Goal: Information Seeking & Learning: Compare options

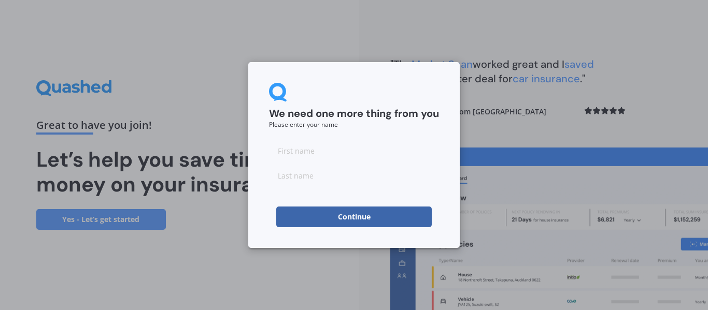
click at [347, 152] on input at bounding box center [354, 150] width 170 height 21
type input "Rupinder"
click at [334, 182] on input at bounding box center [354, 175] width 170 height 21
type input "singh"
click at [339, 220] on button "Continue" at bounding box center [353, 217] width 155 height 21
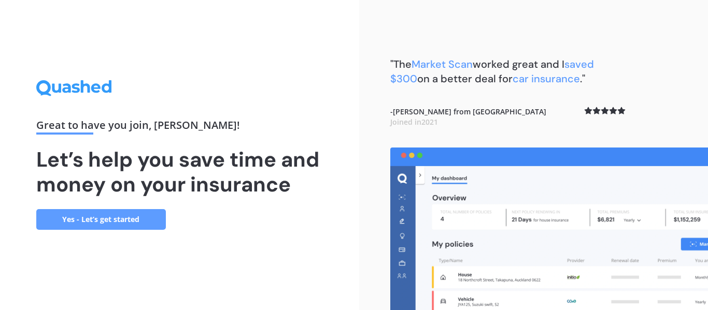
click at [117, 219] on link "Yes - Let’s get started" at bounding box center [101, 219] width 130 height 21
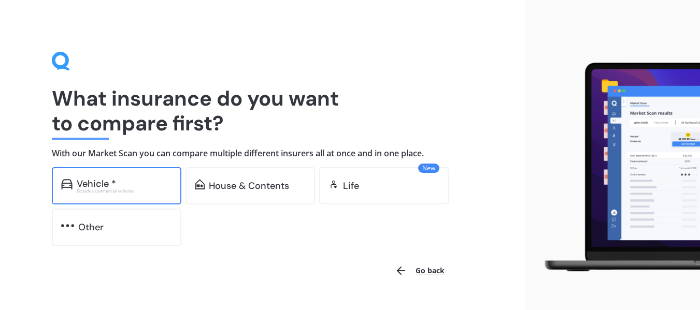
click at [148, 188] on div "Vehicle *" at bounding box center [124, 184] width 95 height 10
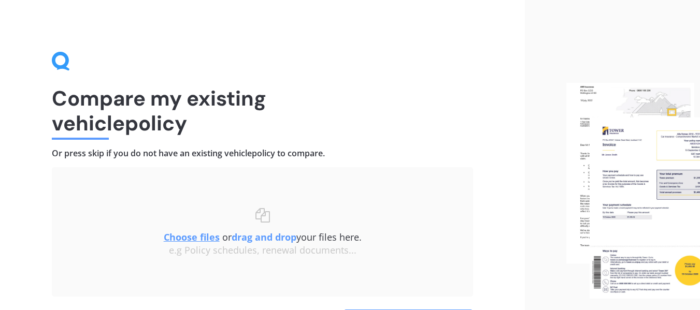
click at [148, 188] on div "Choose files or drag and drop your files here. Choose files or photos e.g Polic…" at bounding box center [263, 232] width 380 height 88
click at [181, 241] on u "Choose files" at bounding box center [192, 237] width 56 height 12
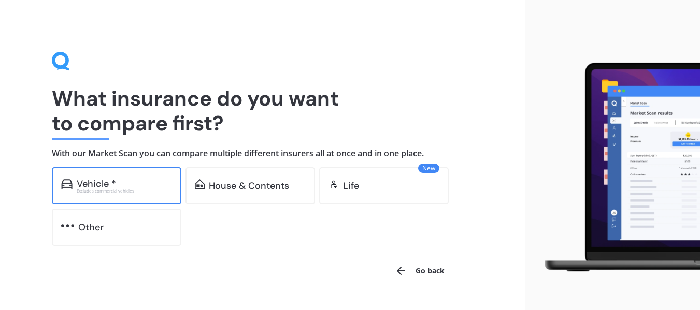
click at [116, 190] on div "Excludes commercial vehicles" at bounding box center [124, 191] width 95 height 4
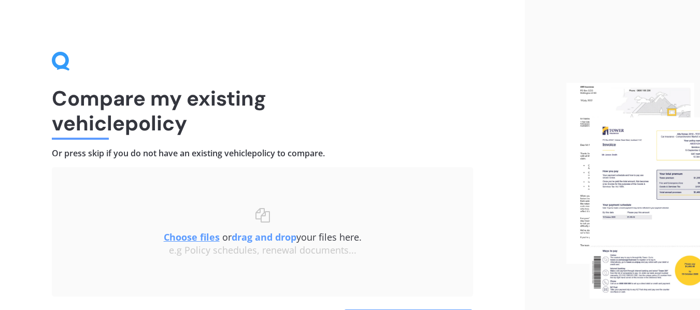
click at [655, 176] on img at bounding box center [633, 191] width 134 height 216
click at [208, 233] on u "Choose files" at bounding box center [192, 237] width 56 height 12
click at [168, 239] on u "Choose files" at bounding box center [192, 237] width 56 height 12
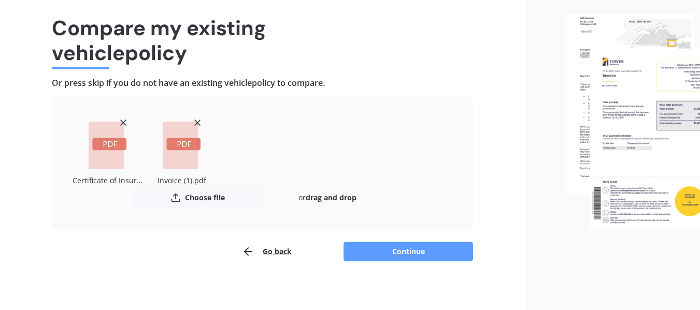
scroll to position [74, 0]
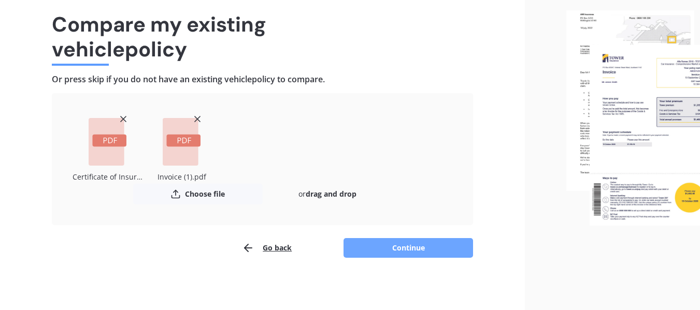
click at [418, 254] on button "Continue" at bounding box center [409, 248] width 130 height 20
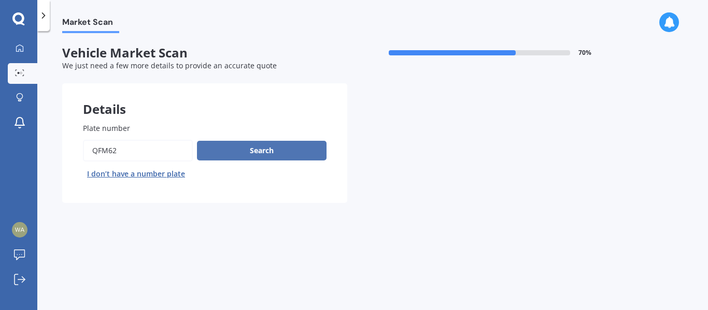
click at [280, 148] on button "Search" at bounding box center [262, 151] width 130 height 20
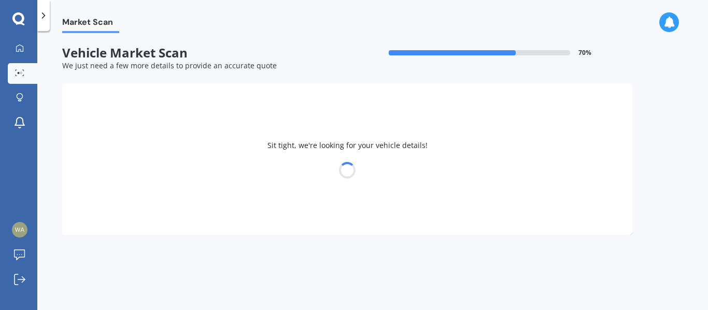
select select "KIA"
select select "SELTOS"
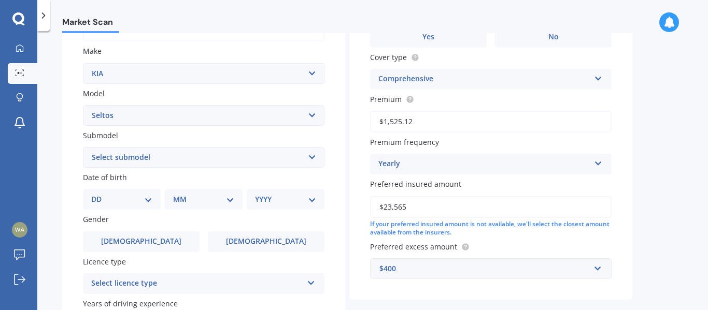
scroll to position [175, 0]
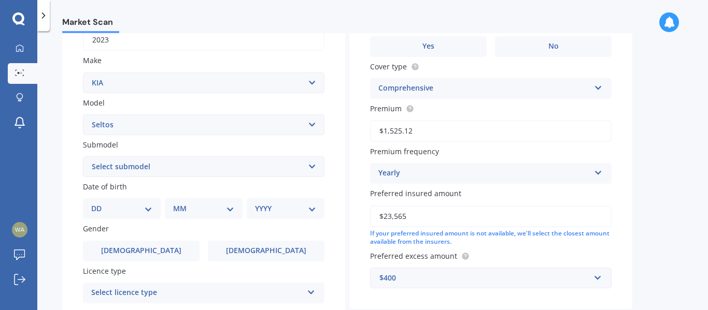
click at [239, 176] on select "Select submodel EX petrol 4WD Ltd petrol 4WD Ltd petrol turbo LTD2.0P/IV LX pet…" at bounding box center [203, 167] width 241 height 21
click at [210, 178] on div "Plate number Search I don’t have a number plate Year 2023 Make Select make AC A…" at bounding box center [203, 167] width 283 height 481
click at [210, 172] on select "Select submodel EX petrol 4WD Ltd petrol 4WD Ltd petrol turbo LTD2.0P/IV LX pet…" at bounding box center [203, 167] width 241 height 21
click at [83, 157] on select "Select submodel EX petrol 4WD Ltd petrol 4WD Ltd petrol turbo LTD2.0P/IV LX pet…" at bounding box center [203, 167] width 241 height 21
click at [158, 169] on select "Select submodel EX petrol 4WD Ltd petrol 4WD Ltd petrol turbo LTD2.0P/IV LX pet…" at bounding box center [203, 167] width 241 height 21
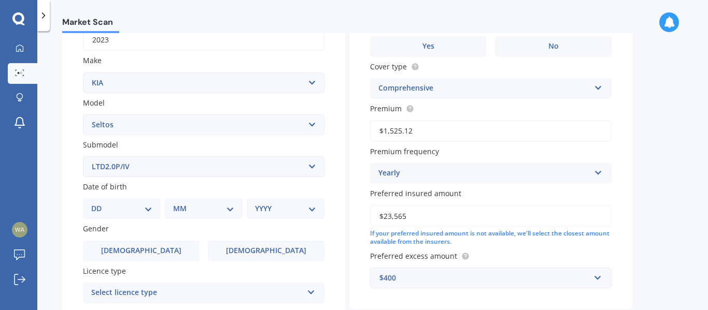
select select "LX PLUS 2.0P STATION WAGON"
click at [83, 157] on select "Select submodel EX petrol 4WD Ltd petrol 4WD Ltd petrol turbo LTD2.0P/IV LX pet…" at bounding box center [203, 167] width 241 height 21
click at [138, 210] on select "DD 01 02 03 04 05 06 07 08 09 10 11 12 13 14 15 16 17 18 19 20 21 22 23 24 25 2…" at bounding box center [121, 208] width 61 height 11
click at [100, 203] on select "DD 01 02 03 04 05 06 07 08 09 10 11 12 13 14 15 16 17 18 19 20 21 22 23 24 25 2…" at bounding box center [121, 208] width 61 height 11
click at [202, 210] on select "MM 01 02 03 04 05 06 07 08 09 10 11 12" at bounding box center [205, 208] width 57 height 11
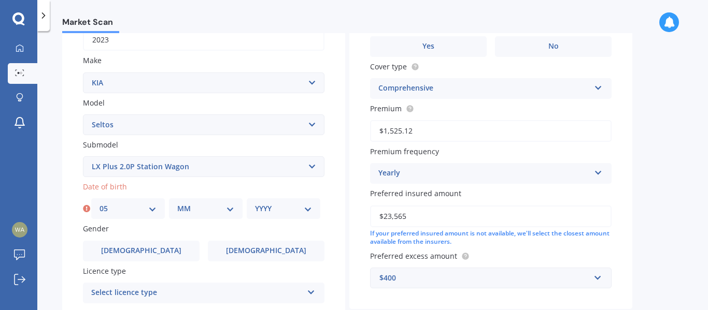
click at [148, 206] on select "DD 01 02 03 04 05 06 07 08 09 10 11 12 13 14 15 16 17 18 19 20 21 22 23 24 25 2…" at bounding box center [128, 208] width 57 height 11
click at [100, 203] on select "DD 01 02 03 04 05 06 07 08 09 10 11 12 13 14 15 16 17 18 19 20 21 22 23 24 25 2…" at bounding box center [128, 208] width 57 height 11
click at [218, 209] on select "MM 01 02 03 04 05 06 07 08 09 10 11 12" at bounding box center [205, 208] width 57 height 11
click at [141, 214] on select "DD 01 02 03 04 05 06 07 08 09 10 11 12 13 14 15 16 17 18 19 20 21 22 23 24 25 2…" at bounding box center [128, 208] width 57 height 11
select select "05"
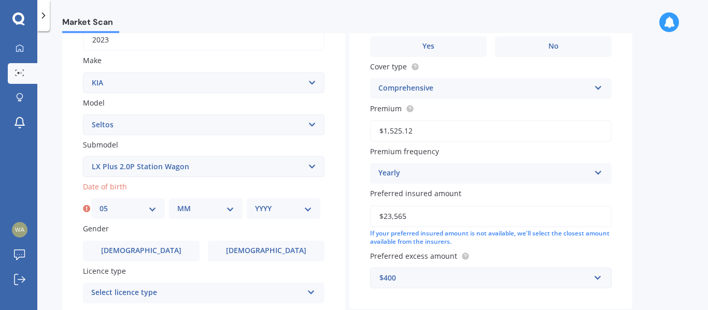
click at [100, 203] on select "DD 01 02 03 04 05 06 07 08 09 10 11 12 13 14 15 16 17 18 19 20 21 22 23 24 25 2…" at bounding box center [128, 208] width 57 height 11
click at [207, 202] on div "MM 01 02 03 04 05 06 07 08 09 10 11 12" at bounding box center [206, 208] width 74 height 21
click at [206, 211] on select "MM 01 02 03 04 05 06 07 08 09 10 11 12" at bounding box center [205, 208] width 57 height 11
select select "10"
click at [177, 203] on select "MM 01 02 03 04 05 06 07 08 09 10 11 12" at bounding box center [205, 208] width 57 height 11
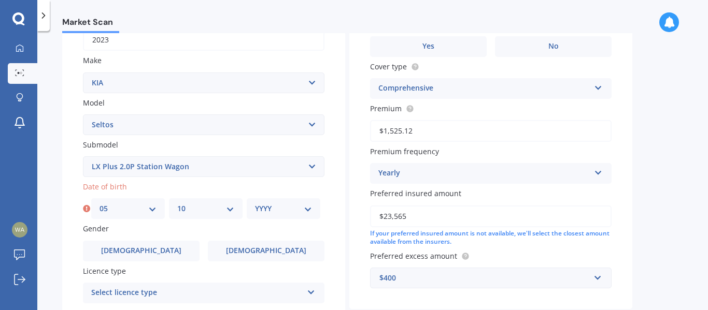
click at [278, 213] on select "YYYY 2025 2024 2023 2022 2021 2020 2019 2018 2017 2016 2015 2014 2013 2012 2011…" at bounding box center [283, 208] width 57 height 11
select select "1988"
click at [255, 203] on select "YYYY 2025 2024 2023 2022 2021 2020 2019 2018 2017 2016 2015 2014 2013 2012 2011…" at bounding box center [283, 208] width 57 height 11
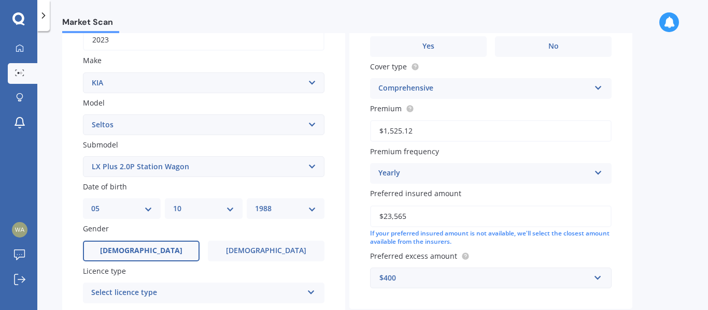
click at [169, 252] on label "Male" at bounding box center [141, 251] width 117 height 21
click at [0, 0] on input "Male" at bounding box center [0, 0] width 0 height 0
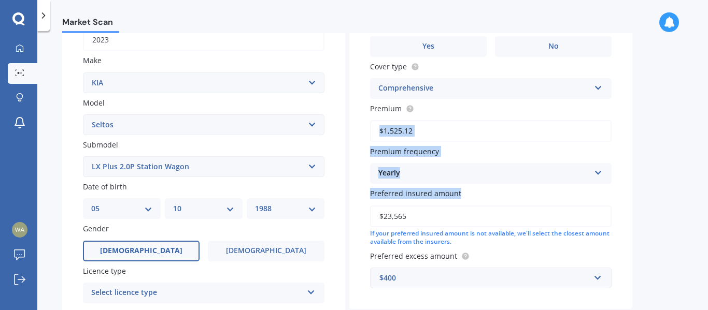
drag, startPoint x: 702, startPoint y: 139, endPoint x: 705, endPoint y: 198, distance: 59.2
click at [705, 198] on div "Market Scan Vehicle Market Scan 70 % We just need a few more details to provide…" at bounding box center [372, 172] width 671 height 279
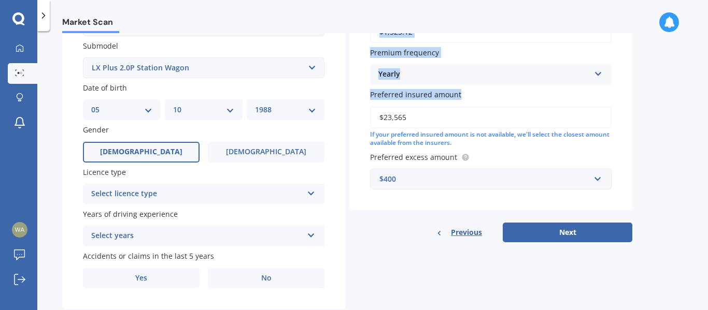
scroll to position [289, 0]
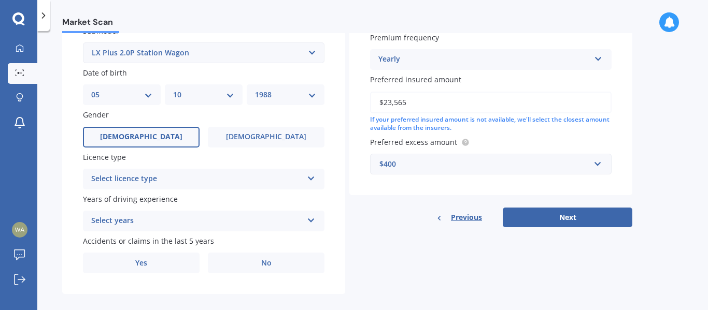
click at [268, 178] on div "Select licence type" at bounding box center [196, 179] width 211 height 12
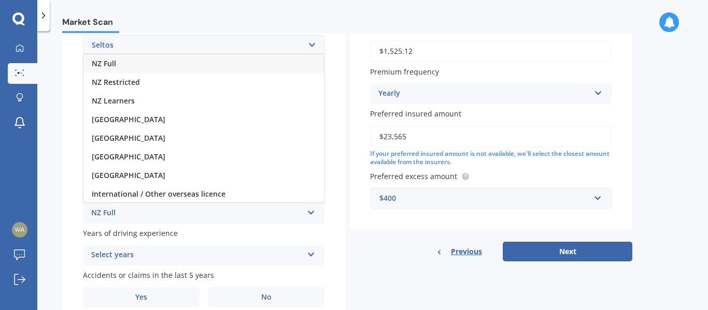
scroll to position [252, 0]
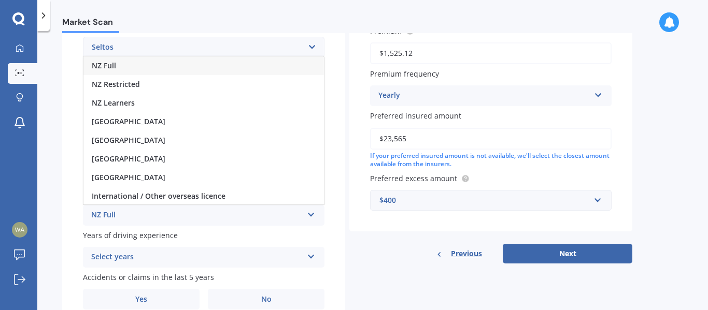
click at [208, 67] on div "NZ Full" at bounding box center [203, 65] width 240 height 19
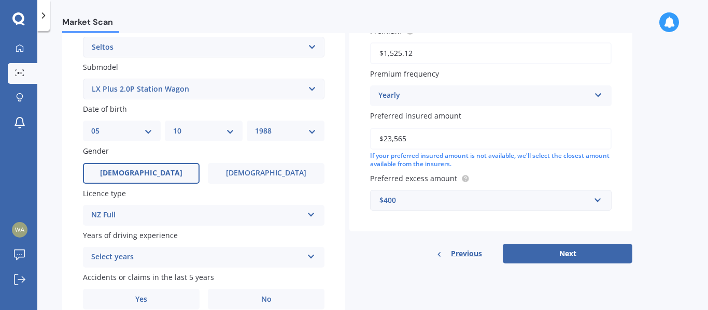
click at [143, 262] on div "Select years" at bounding box center [196, 257] width 211 height 12
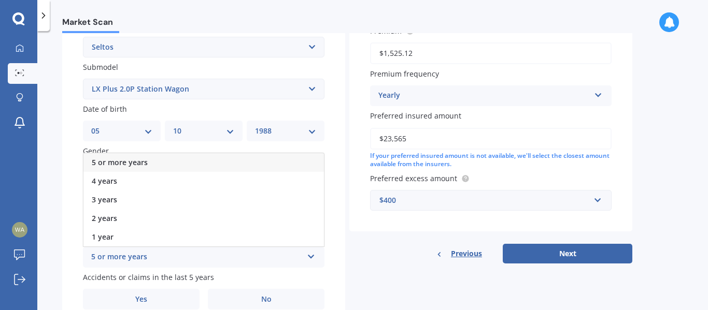
click at [143, 262] on div "5 or more years" at bounding box center [196, 257] width 211 height 12
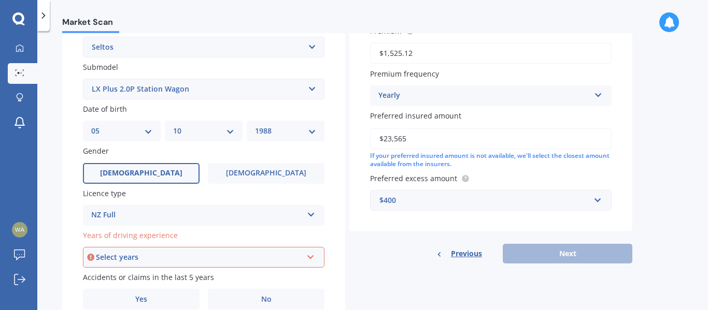
click at [143, 262] on div "Select years" at bounding box center [199, 257] width 206 height 11
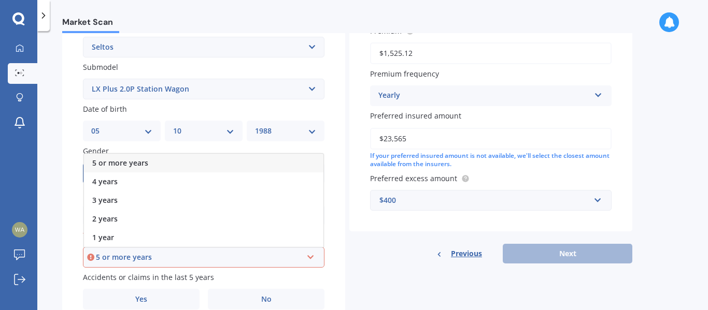
click at [138, 164] on span "5 or more years" at bounding box center [120, 163] width 56 height 10
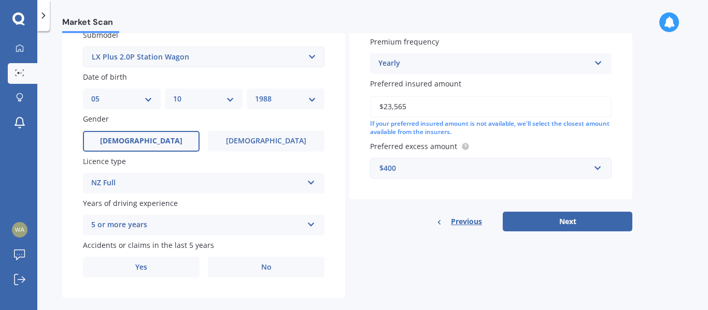
scroll to position [300, 0]
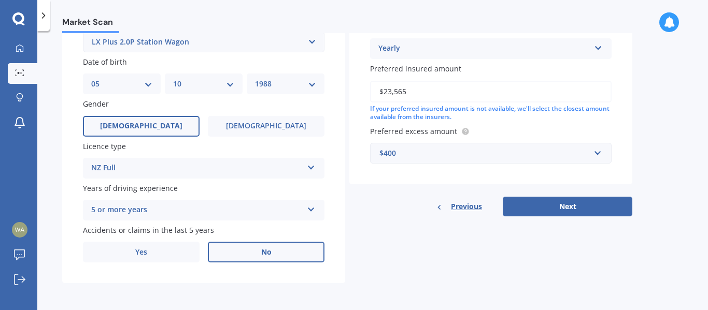
click at [285, 254] on label "No" at bounding box center [266, 252] width 117 height 21
click at [0, 0] on input "No" at bounding box center [0, 0] width 0 height 0
click at [285, 254] on label "No" at bounding box center [266, 252] width 117 height 21
click at [0, 0] on input "No" at bounding box center [0, 0] width 0 height 0
click at [285, 254] on label "No" at bounding box center [266, 252] width 117 height 21
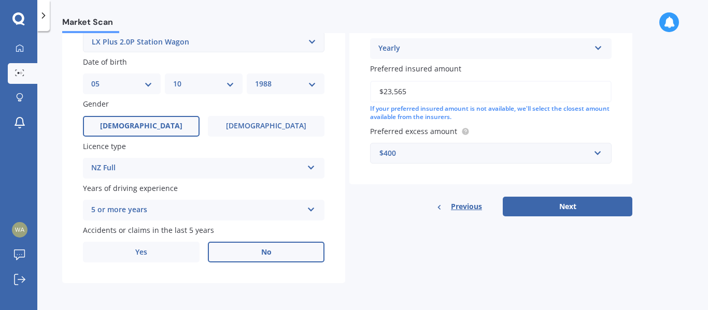
click at [0, 0] on input "No" at bounding box center [0, 0] width 0 height 0
click at [291, 261] on label "No" at bounding box center [266, 252] width 117 height 21
click at [0, 0] on input "No" at bounding box center [0, 0] width 0 height 0
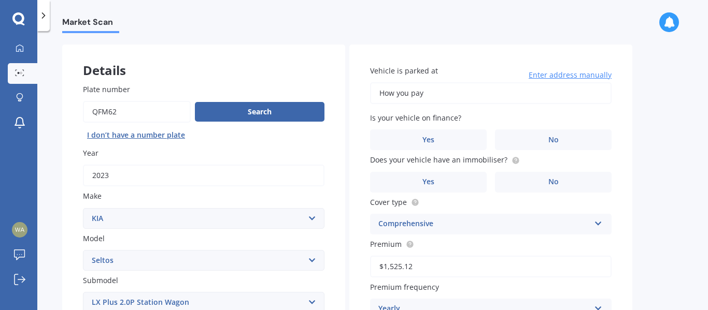
scroll to position [34, 0]
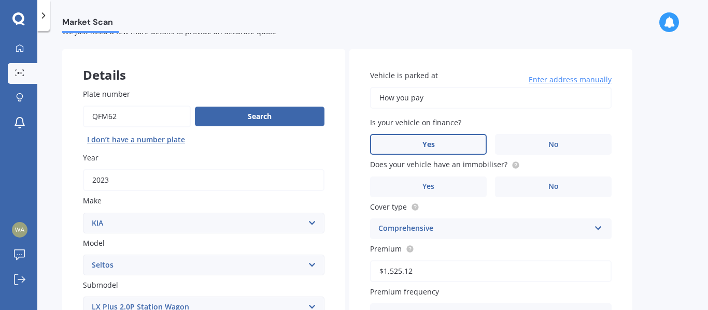
click at [430, 146] on span "Yes" at bounding box center [428, 144] width 12 height 9
click at [0, 0] on input "Yes" at bounding box center [0, 0] width 0 height 0
click at [452, 182] on label "Yes" at bounding box center [428, 187] width 117 height 21
click at [0, 0] on input "Yes" at bounding box center [0, 0] width 0 height 0
click at [436, 232] on div "Comprehensive" at bounding box center [483, 229] width 211 height 12
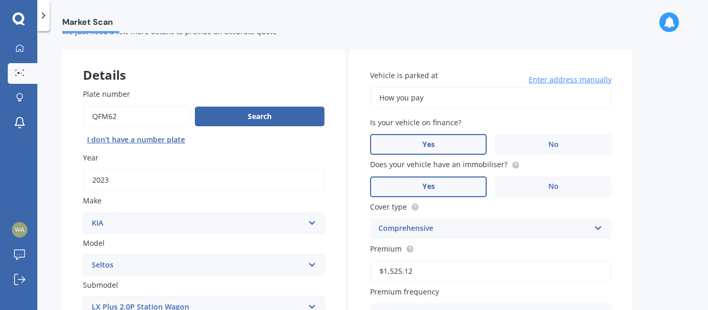
click at [645, 191] on div "Market Scan Vehicle Market Scan 70 % We just need a few more details to provide…" at bounding box center [372, 172] width 671 height 279
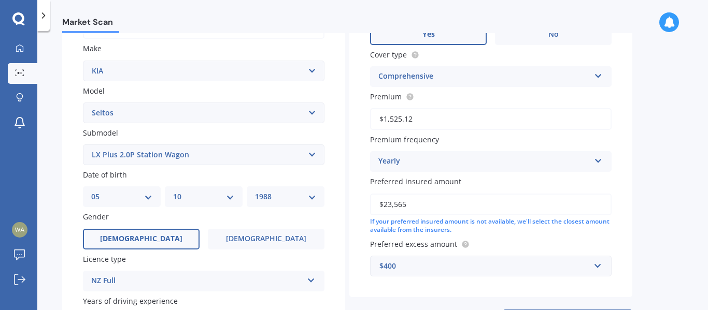
scroll to position [192, 0]
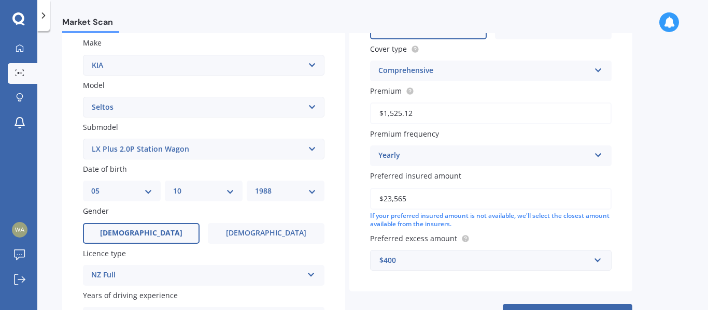
click at [391, 200] on input "$23,565" at bounding box center [490, 199] width 241 height 22
type input "$28,565"
click at [632, 193] on div "Vehicle is parked at How you pay Enter address manually Is your vehicle on fina…" at bounding box center [490, 91] width 283 height 401
click at [545, 261] on div "$400" at bounding box center [484, 260] width 210 height 11
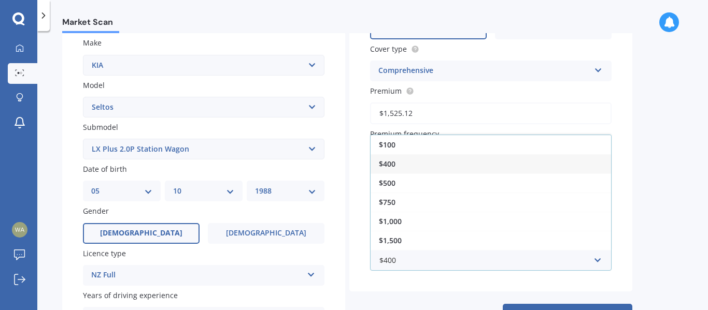
click at [455, 161] on div "$400" at bounding box center [491, 163] width 240 height 19
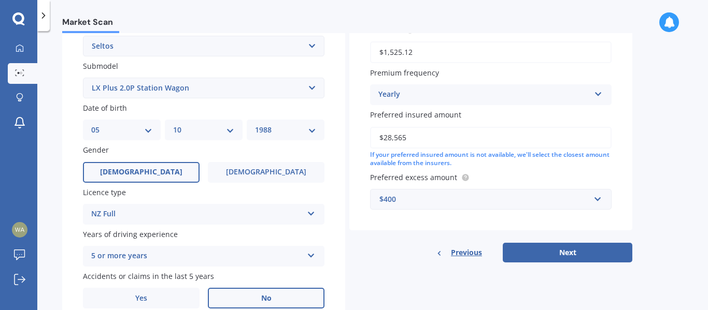
scroll to position [265, 0]
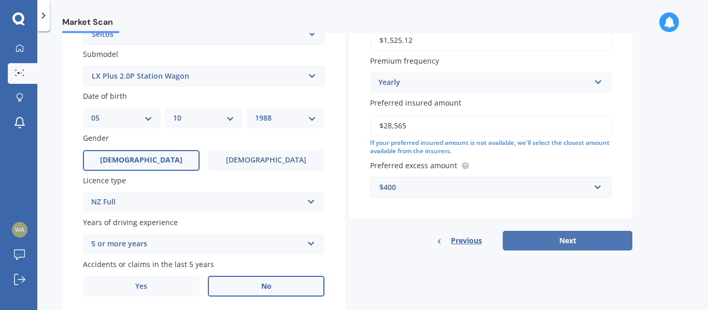
click at [547, 243] on button "Next" at bounding box center [568, 241] width 130 height 20
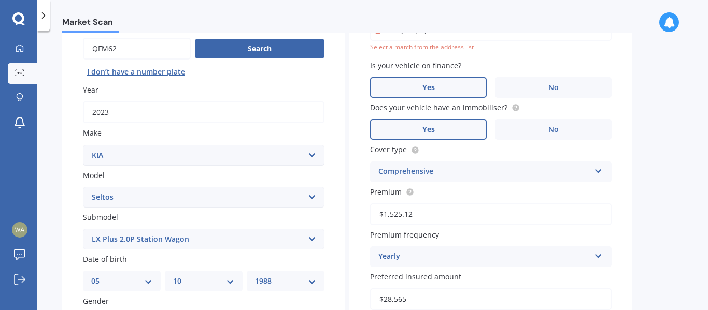
scroll to position [71, 0]
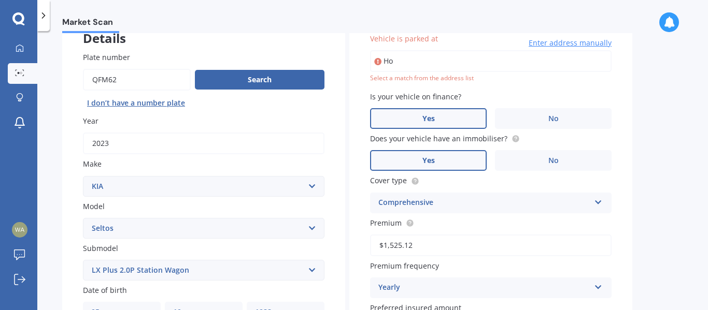
type input "H"
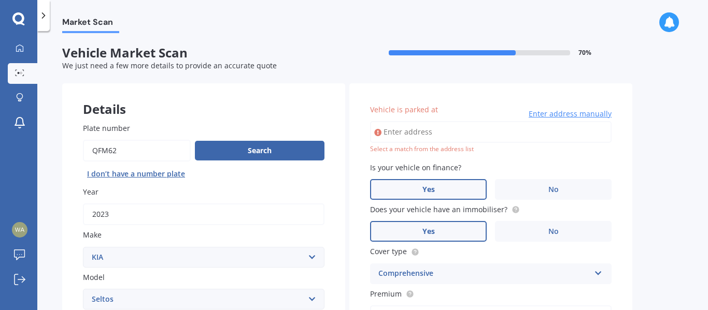
click at [530, 129] on input "Vehicle is parked at" at bounding box center [490, 132] width 241 height 22
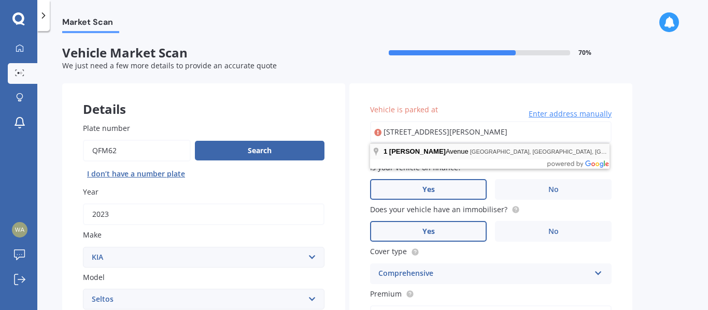
type input "1 Frazen Avenue, Papakura, Auckland 2110"
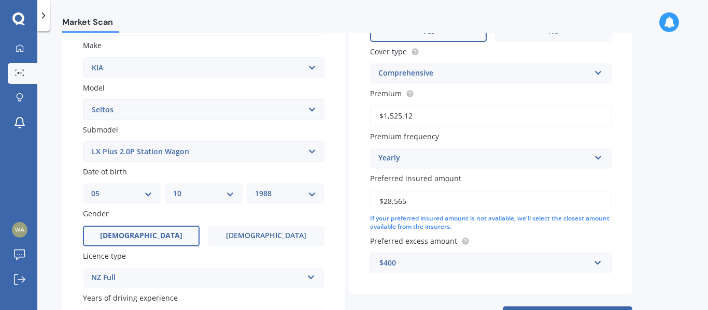
scroll to position [237, 0]
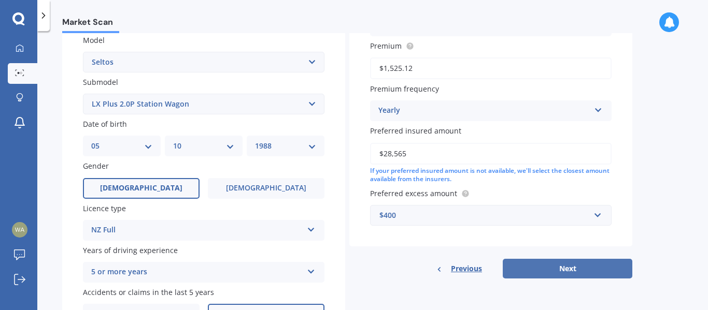
click at [552, 272] on button "Next" at bounding box center [568, 269] width 130 height 20
select select "05"
select select "10"
select select "1988"
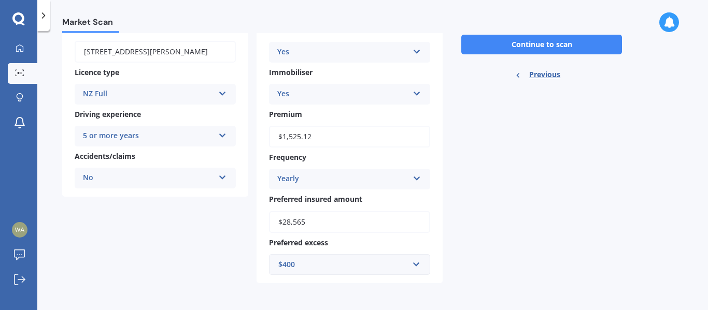
scroll to position [67, 0]
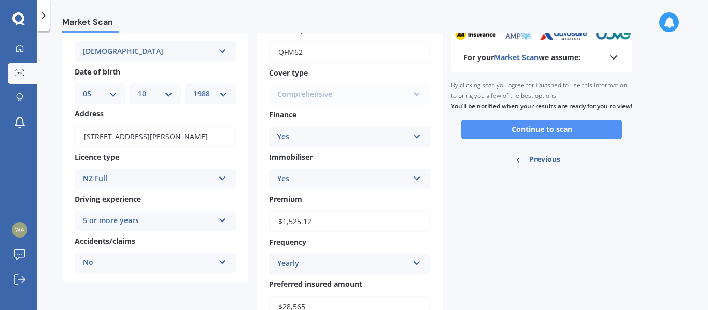
click at [576, 139] on button "Continue to scan" at bounding box center [541, 130] width 161 height 20
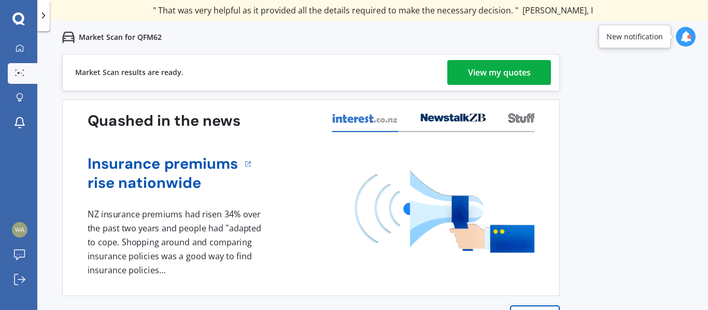
click at [507, 82] on div "View my quotes" at bounding box center [499, 72] width 63 height 25
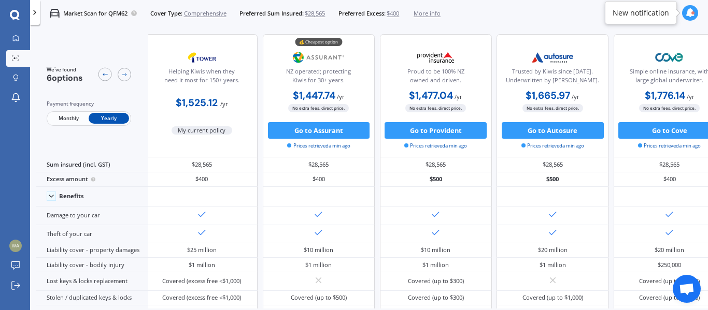
scroll to position [1, 0]
